Goal: Task Accomplishment & Management: Manage account settings

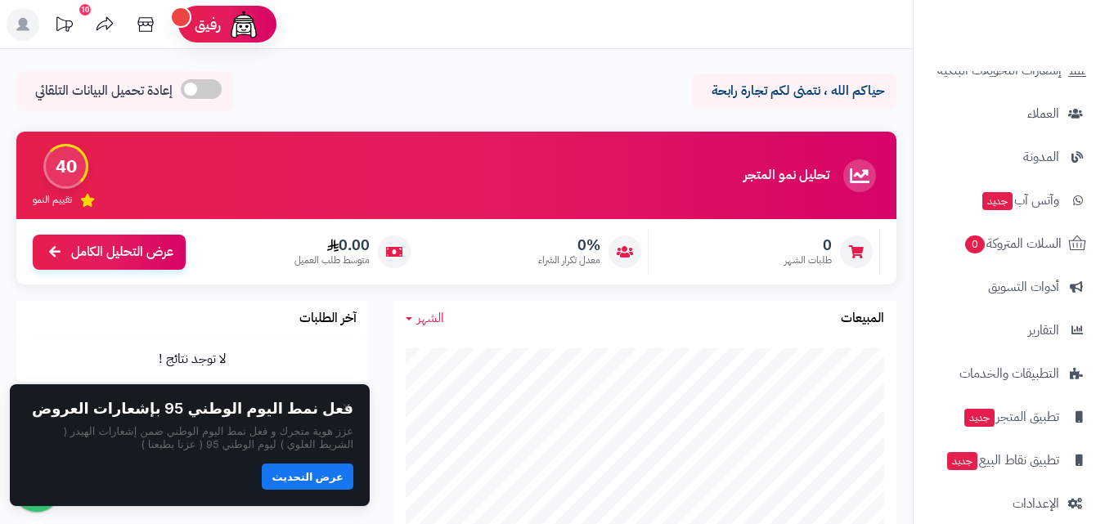
scroll to position [267, 0]
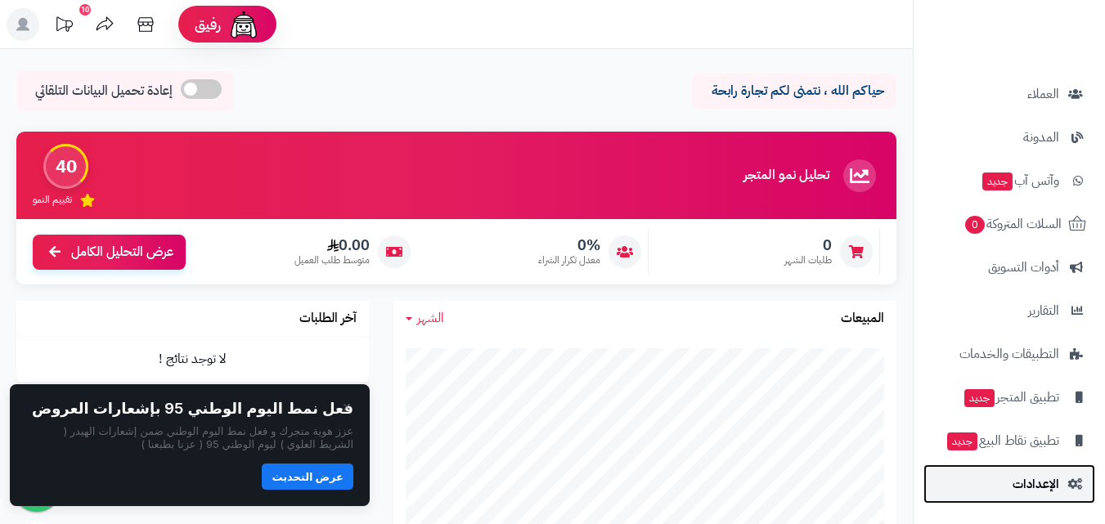
click at [1029, 479] on span "الإعدادات" at bounding box center [1035, 484] width 47 height 23
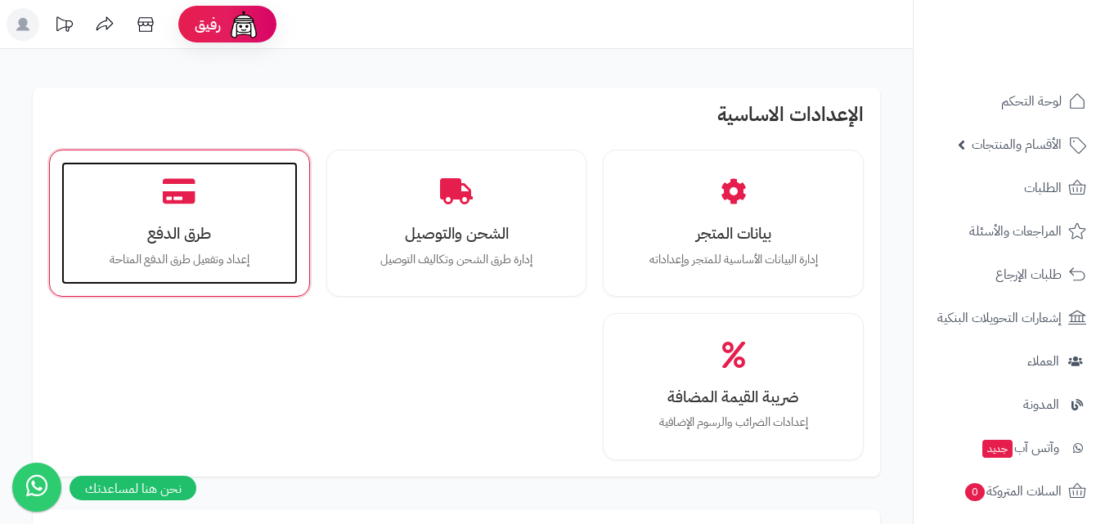
click at [265, 254] on p "إعداد وتفعيل طرق الدفع المتاحة" at bounding box center [180, 260] width 204 height 18
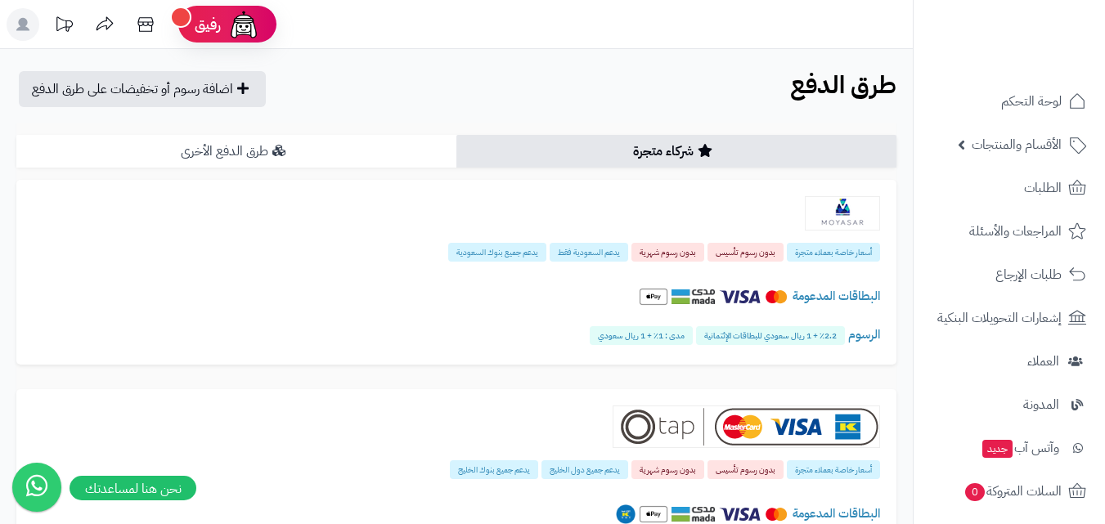
click at [322, 164] on link "طرق الدفع الأخرى" at bounding box center [236, 151] width 440 height 33
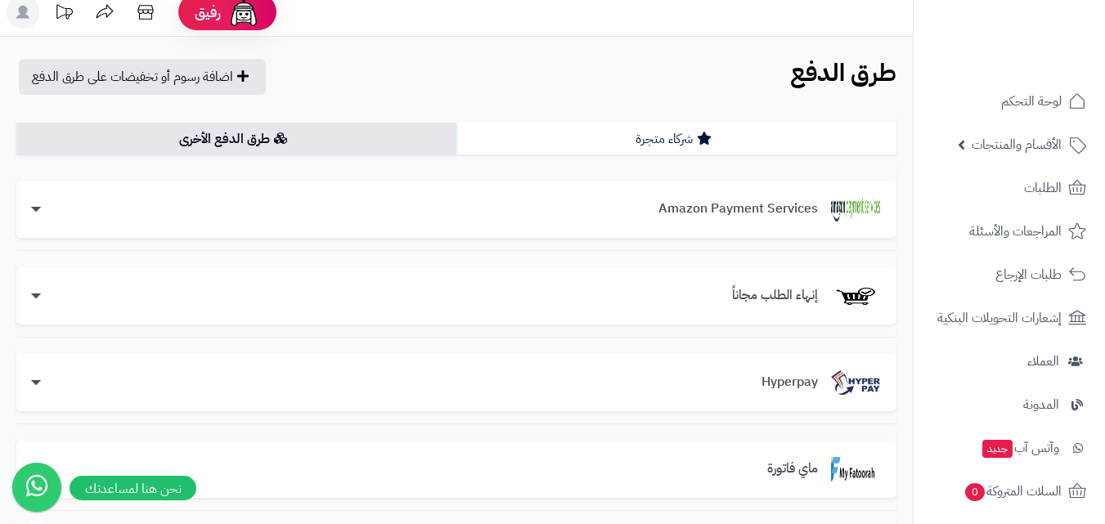
scroll to position [7, 0]
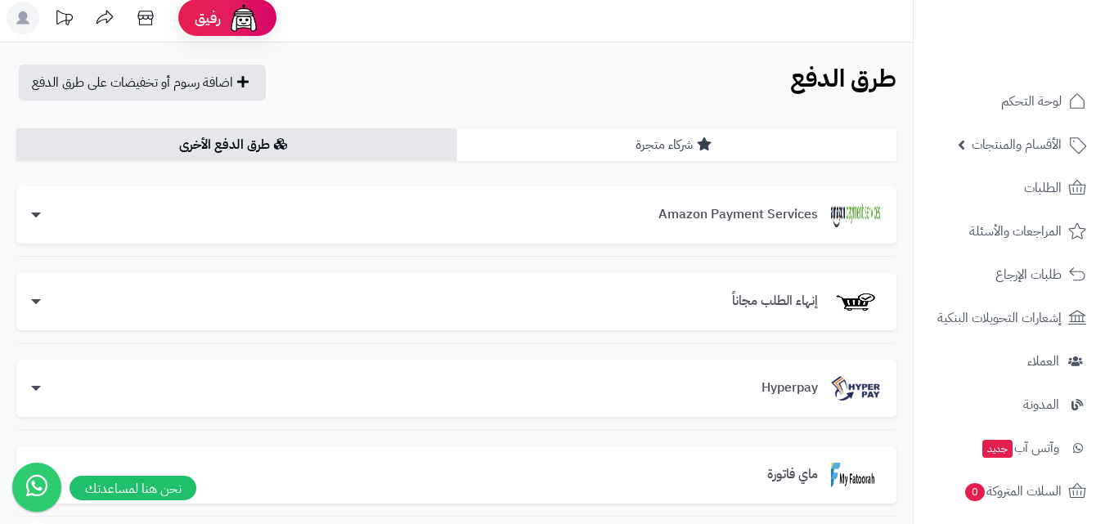
click at [738, 132] on link "شركاء متجرة" at bounding box center [676, 144] width 440 height 33
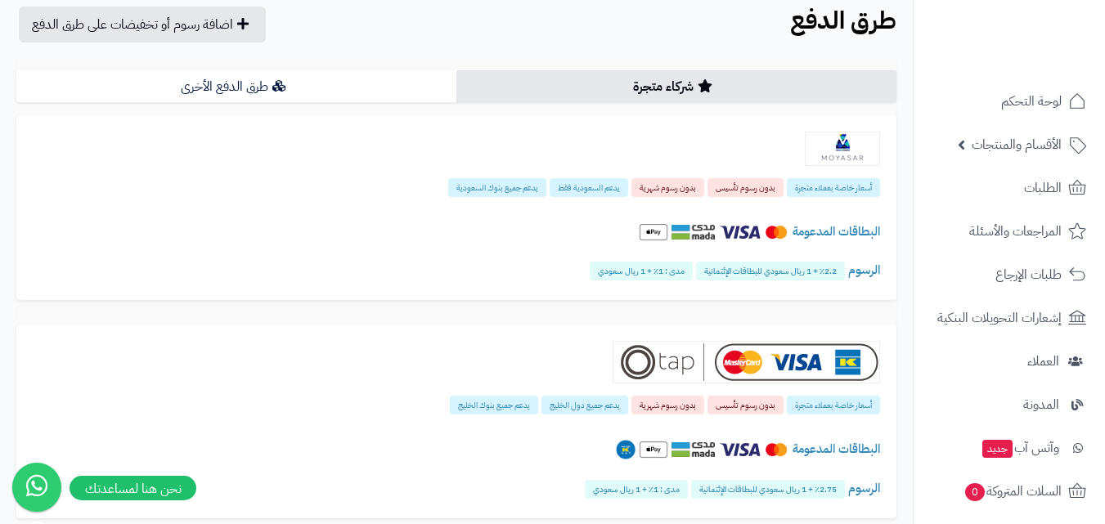
scroll to position [66, 0]
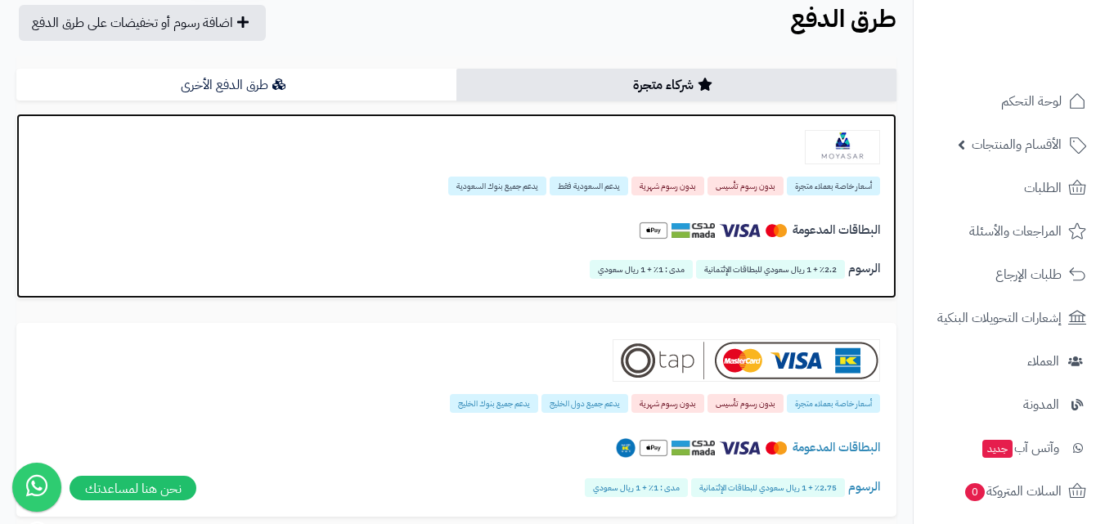
click at [613, 211] on div "البطاقات المدعومة" at bounding box center [456, 234] width 847 height 56
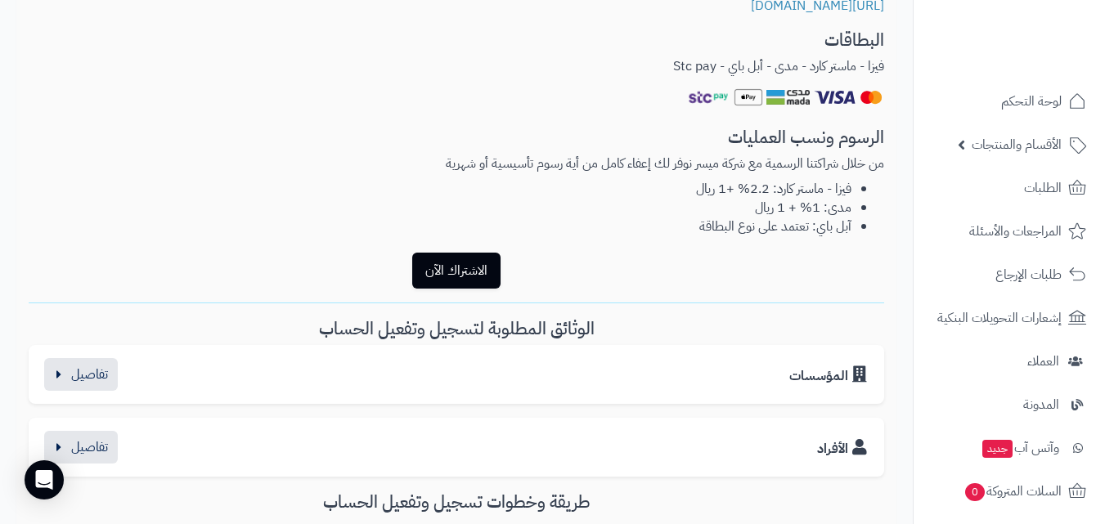
scroll to position [545, 0]
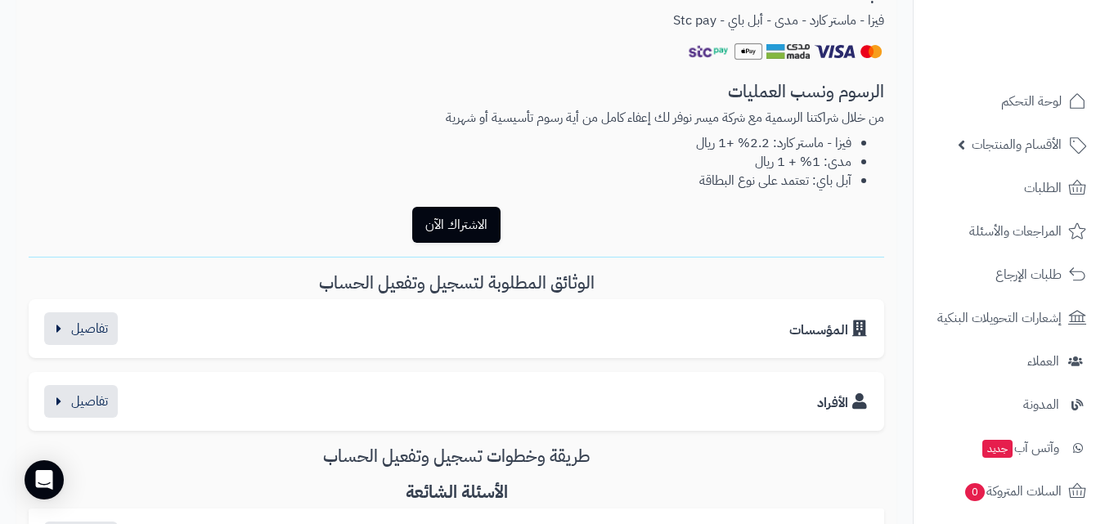
click at [664, 411] on div "الأفراد" at bounding box center [456, 401] width 829 height 33
click at [98, 401] on button "button" at bounding box center [81, 400] width 74 height 33
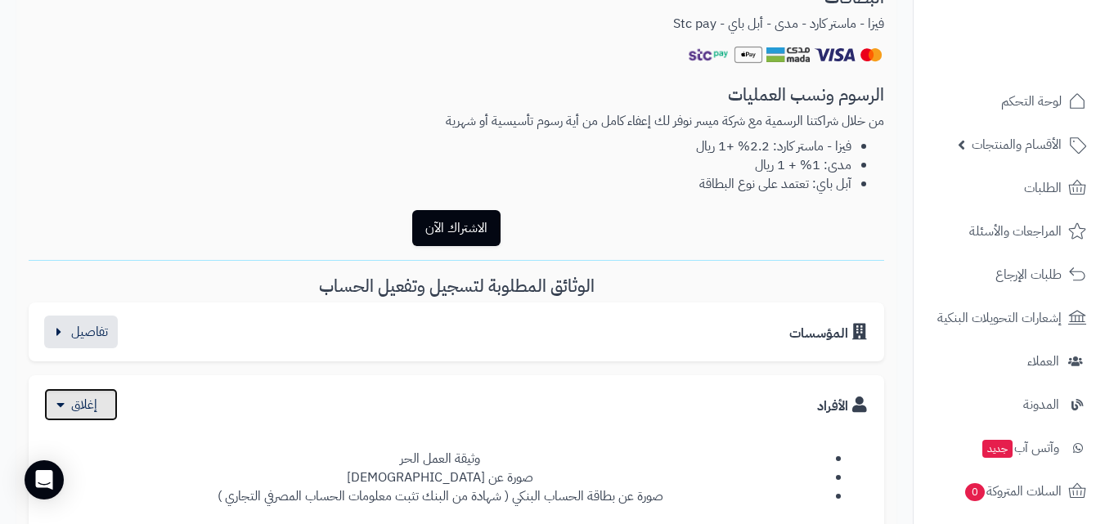
scroll to position [668, 0]
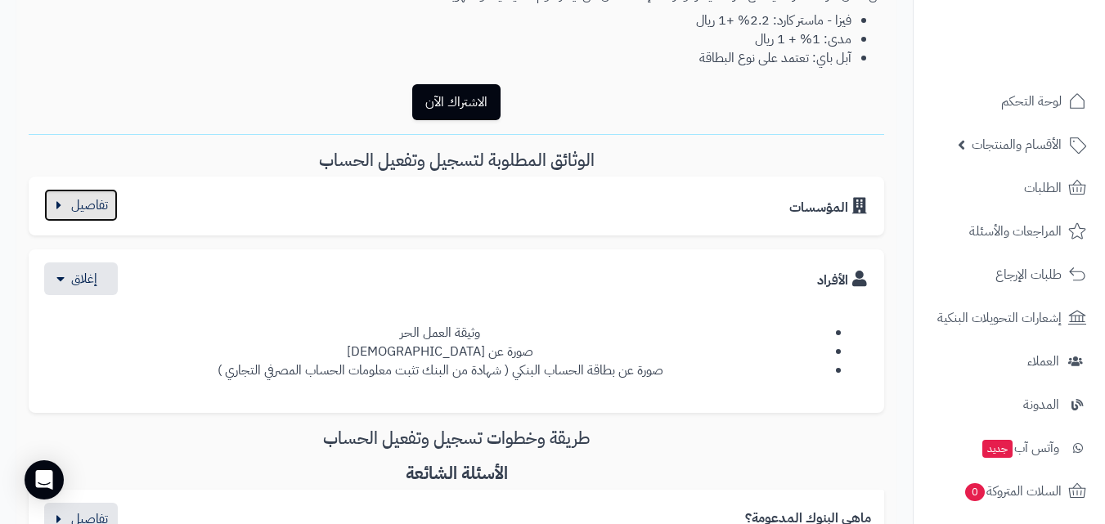
click at [99, 204] on button "button" at bounding box center [81, 205] width 74 height 33
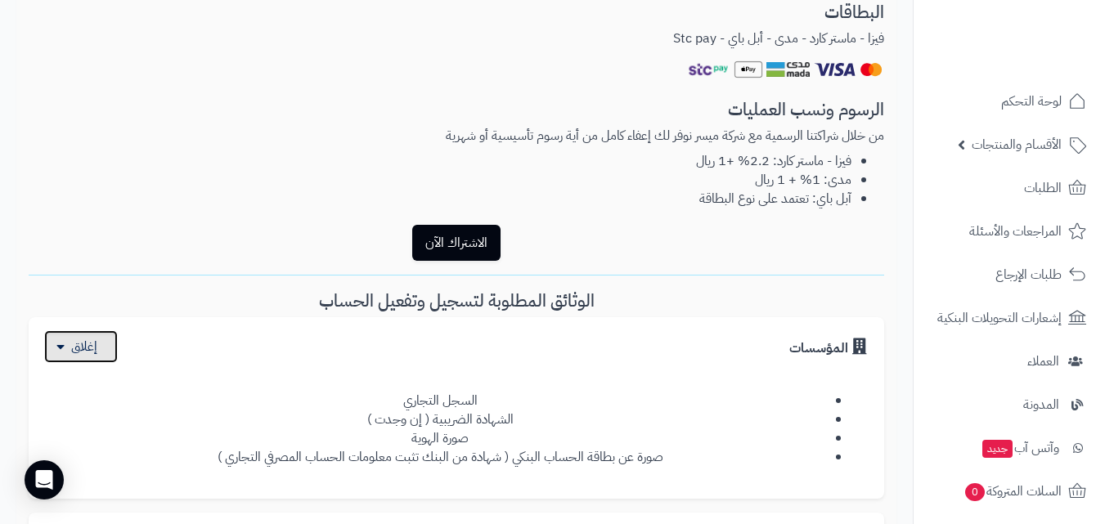
scroll to position [0, 0]
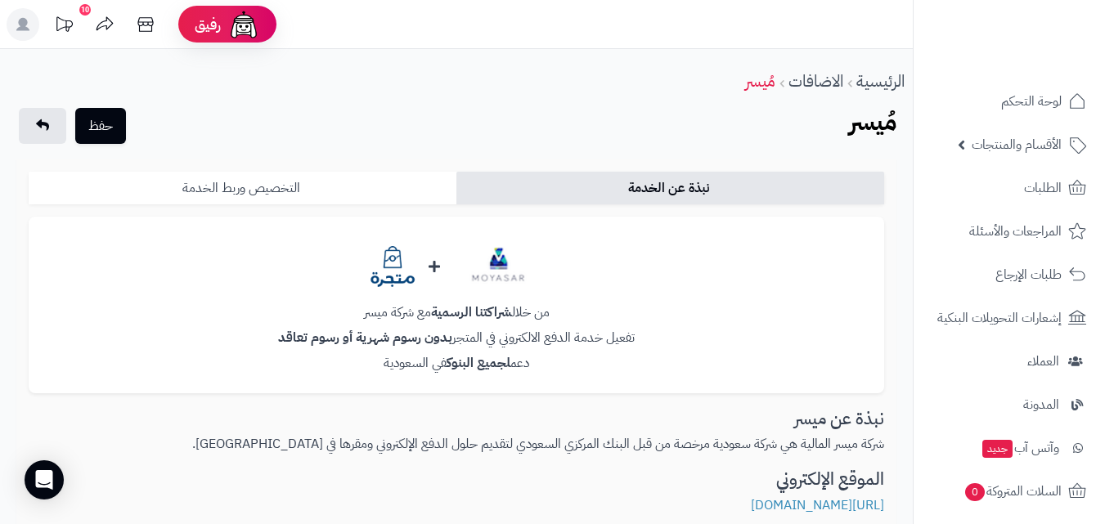
click at [345, 190] on link "التخصيص وربط الخدمة" at bounding box center [243, 188] width 428 height 33
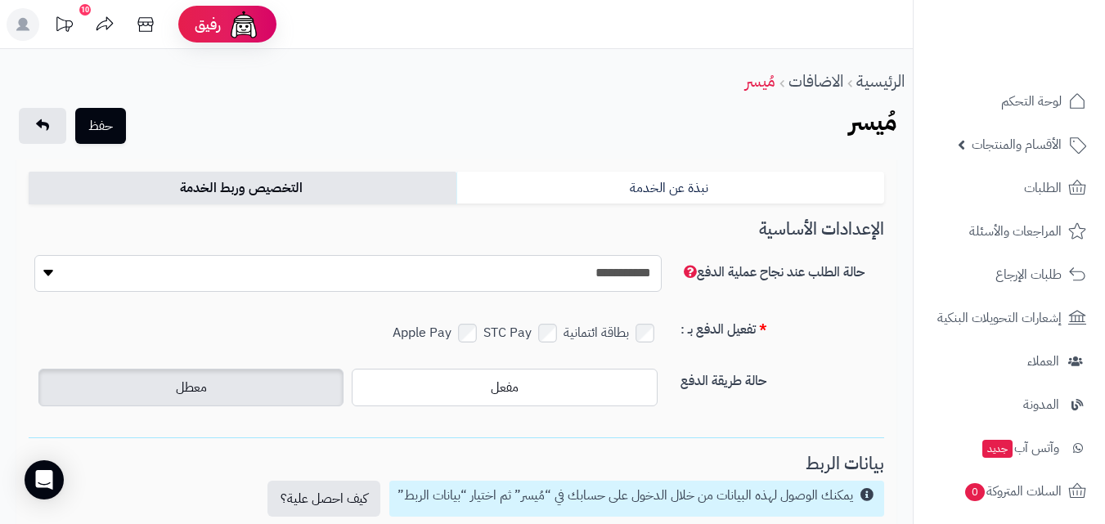
click at [422, 277] on select "**********" at bounding box center [347, 273] width 627 height 37
click at [422, 276] on select "**********" at bounding box center [347, 273] width 627 height 37
click at [637, 330] on p "بطاقة ائتمانية" at bounding box center [611, 333] width 97 height 24
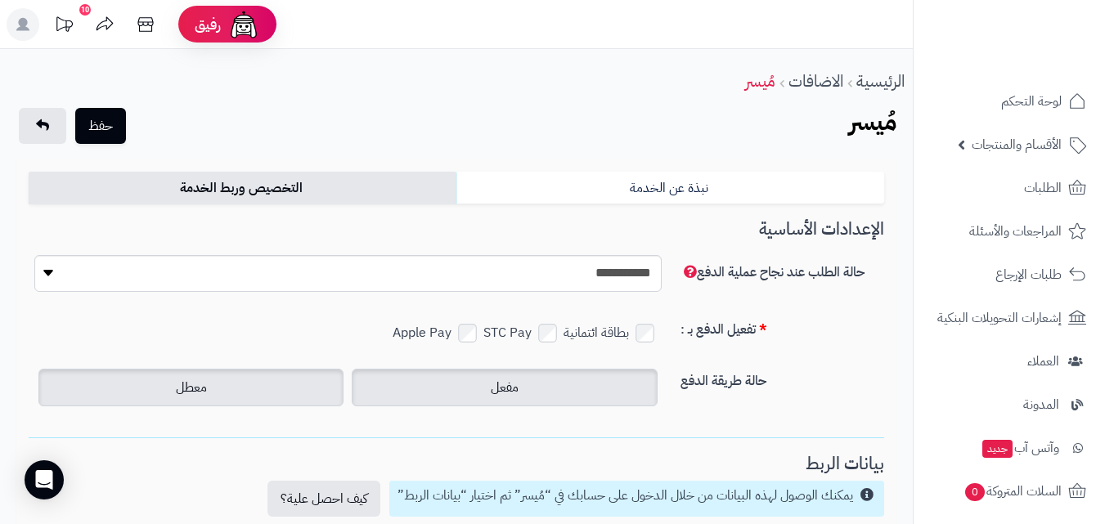
click at [581, 383] on label "مفعل" at bounding box center [504, 388] width 305 height 38
